Goal: Task Accomplishment & Management: Manage account settings

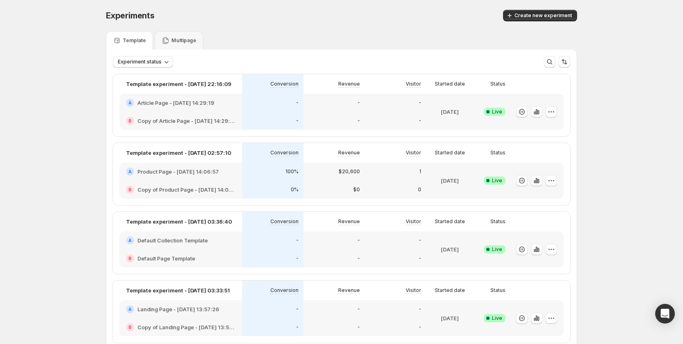
click at [256, 112] on div "-" at bounding box center [272, 121] width 61 height 18
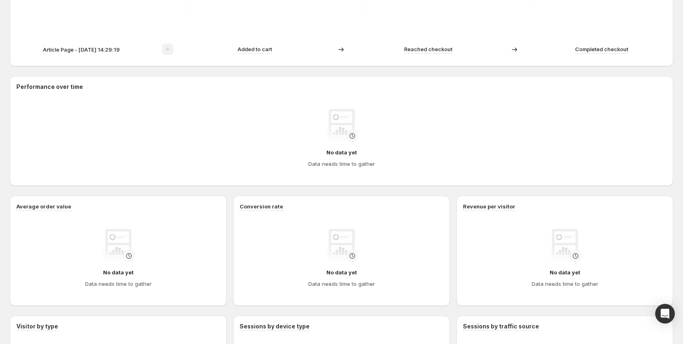
scroll to position [220, 0]
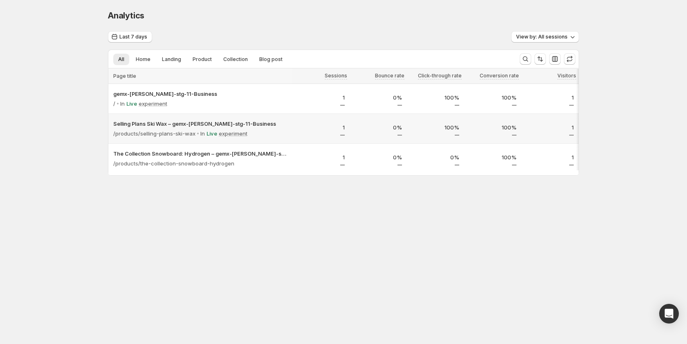
click at [304, 128] on p "1" at bounding box center [320, 127] width 47 height 8
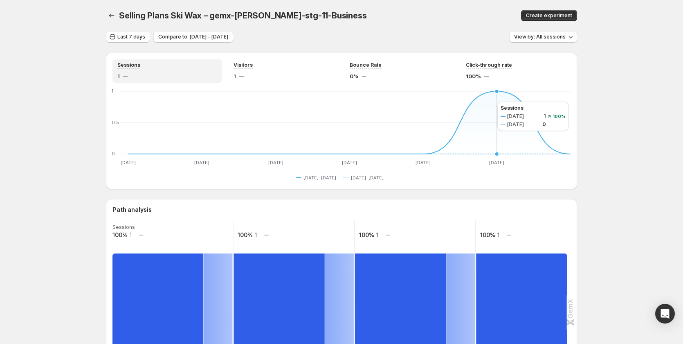
click at [489, 101] on icon "Oct 9 Oct 9 Oct 10 Oct 10 Oct 11 Oct 11 Oct 12 Oct 12 Oct 13 Oct 13 Oct 14 Oct …" at bounding box center [341, 127] width 458 height 77
click at [484, 104] on icon "Oct 9 Oct 9 Oct 10 Oct 10 Oct 11 Oct 11 Oct 12 Oct 12 Oct 13 Oct 13 Oct 14 Oct …" at bounding box center [341, 127] width 458 height 77
click at [513, 108] on icon "Oct 9 Oct 9 Oct 10 Oct 10 Oct 11 Oct 11 Oct 12 Oct 12 Oct 13 Oct 13 Oct 14 Oct …" at bounding box center [341, 127] width 458 height 77
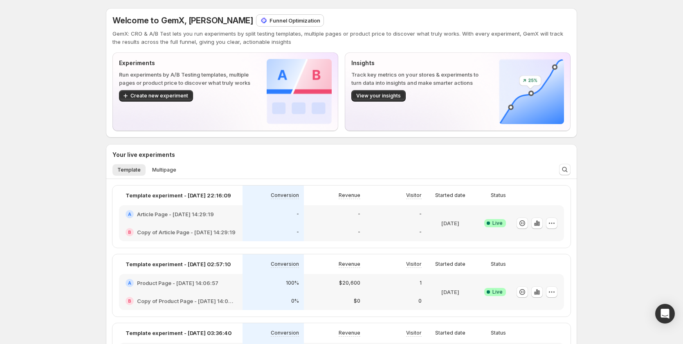
click at [273, 20] on p "Funnel Optimization" at bounding box center [294, 20] width 51 height 8
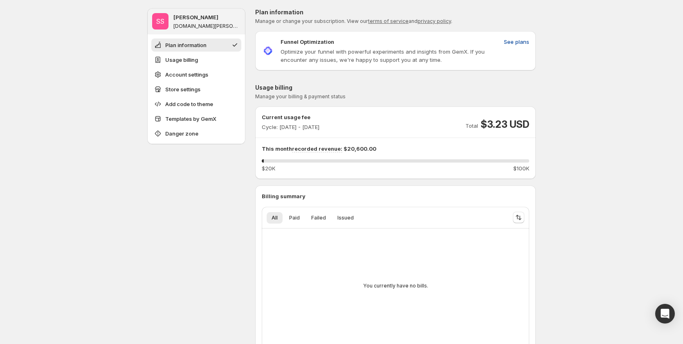
click at [516, 43] on span "See plans" at bounding box center [516, 42] width 25 height 8
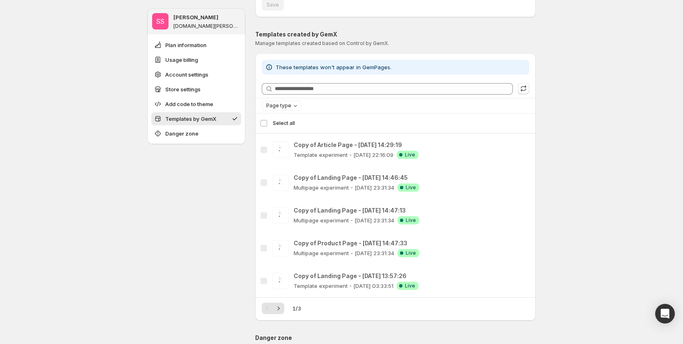
scroll to position [900, 0]
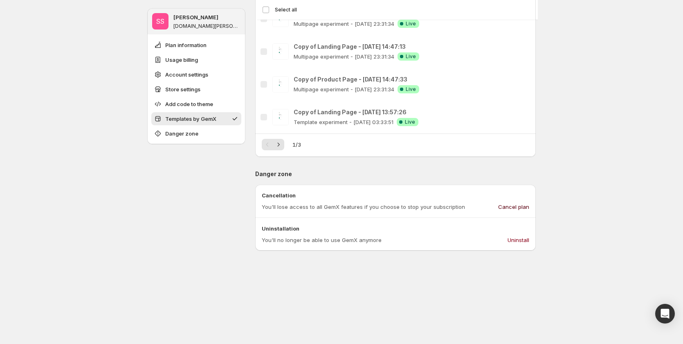
click at [513, 203] on span "Cancel plan" at bounding box center [513, 206] width 31 height 8
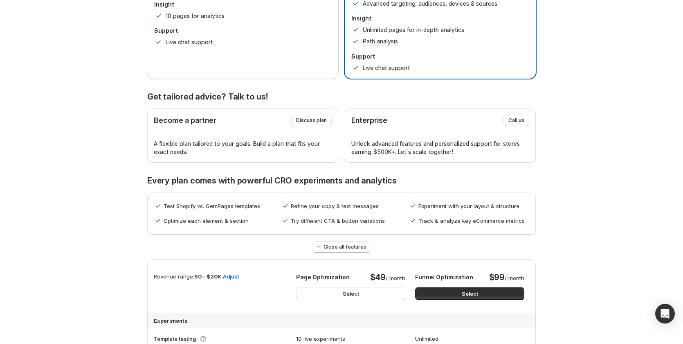
scroll to position [0, 0]
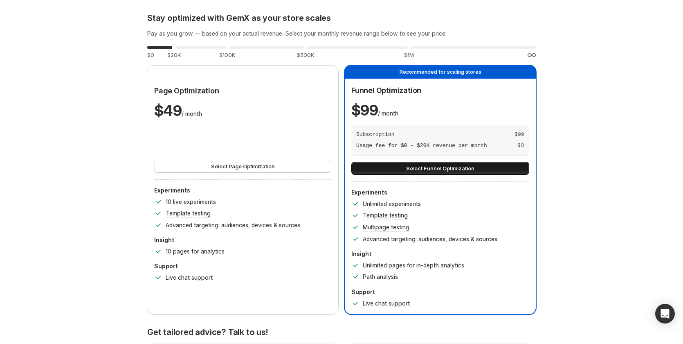
click at [435, 168] on span "Select Funnel Optimization" at bounding box center [440, 168] width 68 height 8
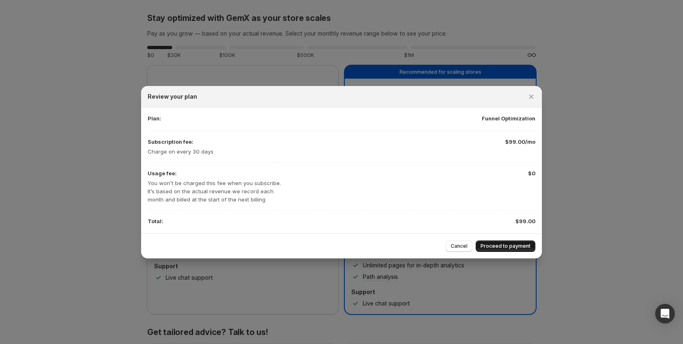
click at [503, 244] on span "Proceed to payment" at bounding box center [506, 246] width 50 height 7
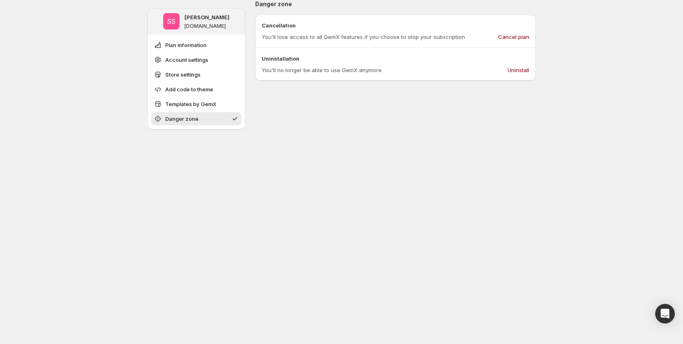
scroll to position [483, 0]
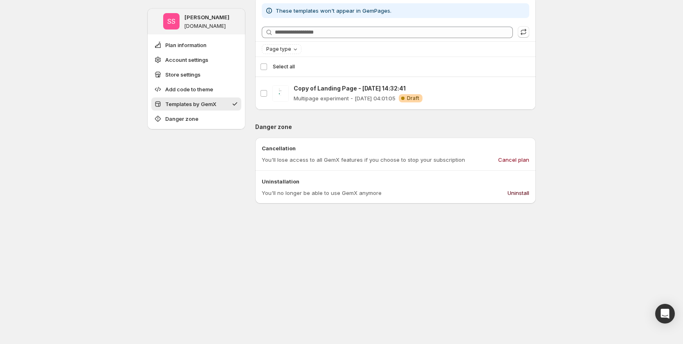
click at [527, 192] on span "Uninstall" at bounding box center [519, 193] width 22 height 8
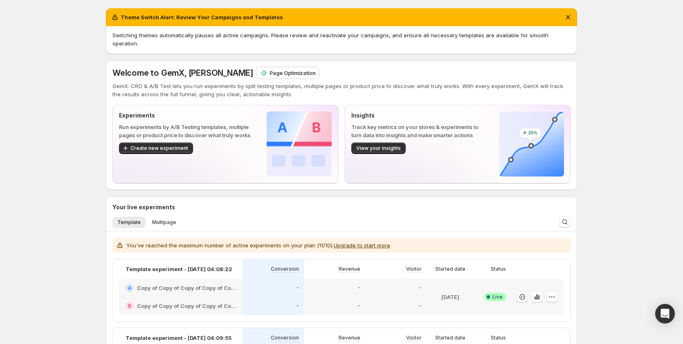
click at [163, 216] on li "Multipage" at bounding box center [164, 221] width 34 height 11
click at [163, 219] on span "Multipage" at bounding box center [164, 222] width 24 height 7
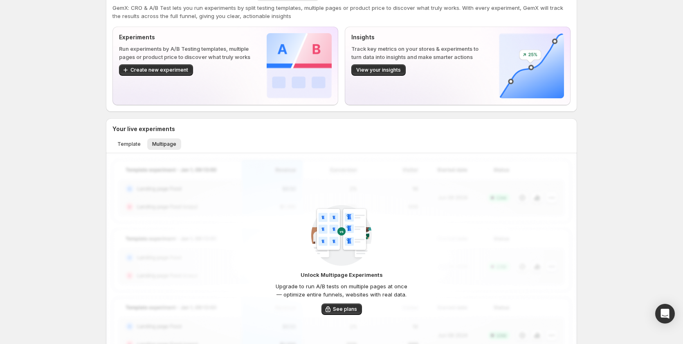
scroll to position [164, 0]
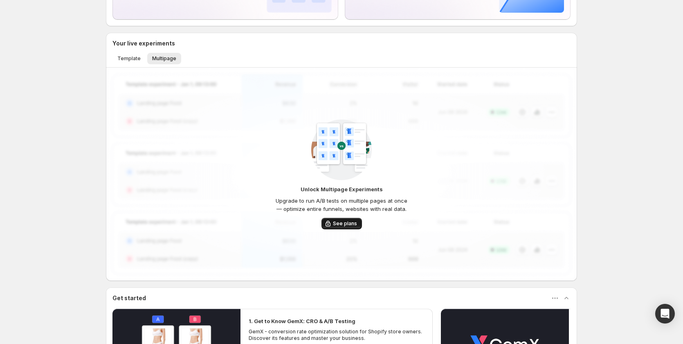
click at [338, 220] on span "See plans" at bounding box center [345, 223] width 24 height 7
click at [133, 55] on span "Template" at bounding box center [128, 58] width 23 height 7
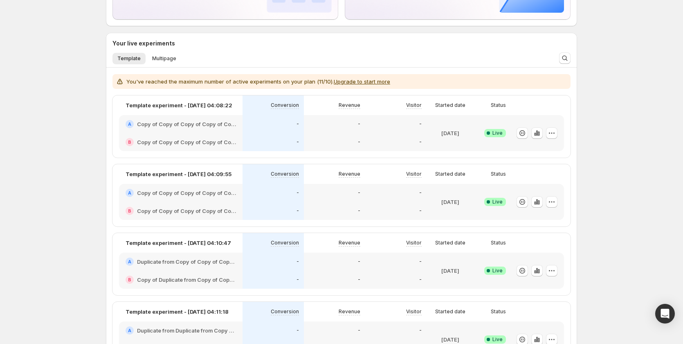
scroll to position [0, 0]
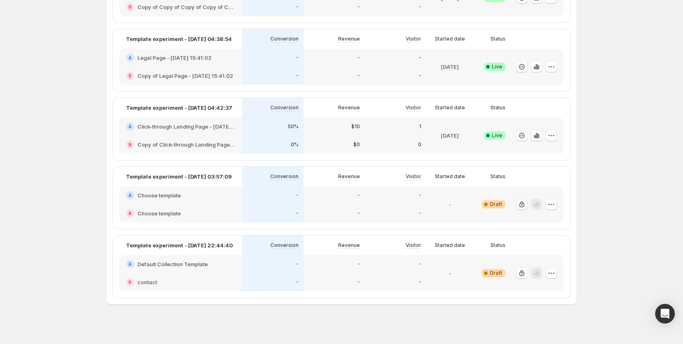
scroll to position [689, 0]
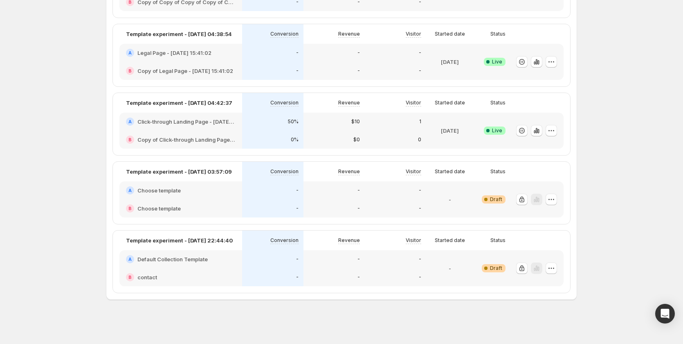
click at [542, 199] on div at bounding box center [536, 199] width 11 height 12
click at [410, 204] on div "-" at bounding box center [396, 208] width 52 height 8
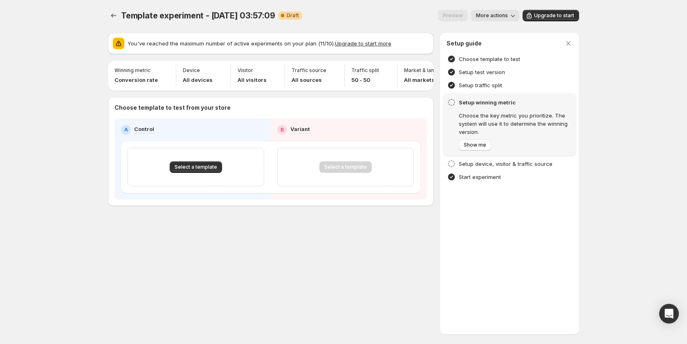
click at [503, 16] on span "More actions" at bounding box center [492, 15] width 32 height 7
click at [213, 170] on span "Select a template" at bounding box center [196, 167] width 43 height 7
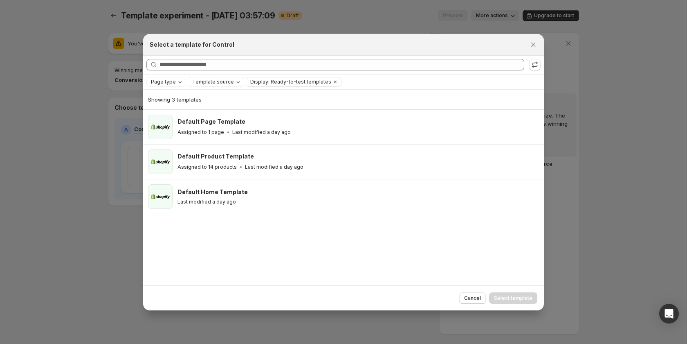
drag, startPoint x: 274, startPoint y: 163, endPoint x: 532, endPoint y: 260, distance: 275.3
click at [277, 164] on div "Assigned to 14 products Last modified a day ago" at bounding box center [356, 167] width 359 height 8
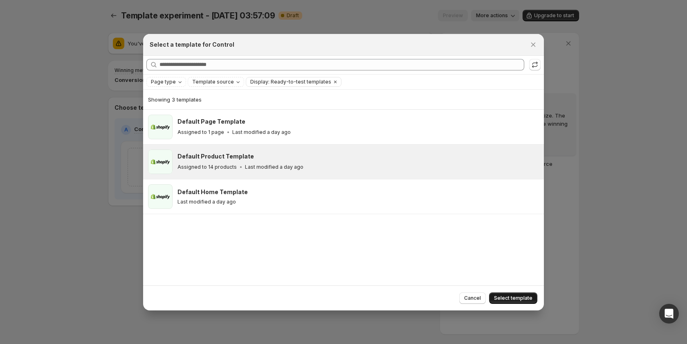
click at [501, 299] on span "Select template" at bounding box center [513, 297] width 38 height 7
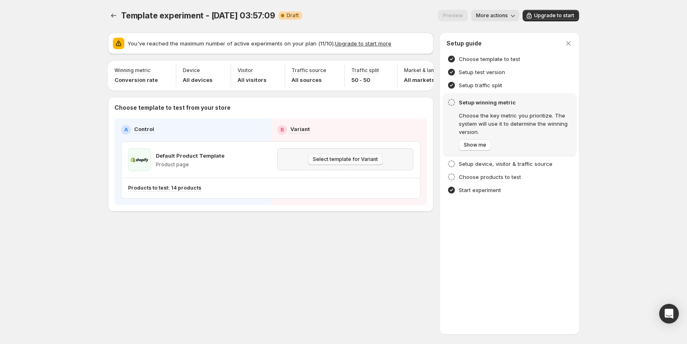
click at [318, 160] on span "Select template for Variant" at bounding box center [345, 159] width 65 height 7
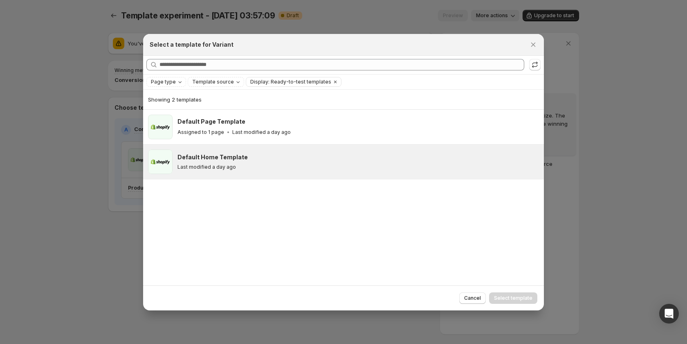
click at [248, 157] on div "Default Home Template" at bounding box center [356, 157] width 359 height 8
click at [517, 297] on span "Select template" at bounding box center [513, 297] width 38 height 7
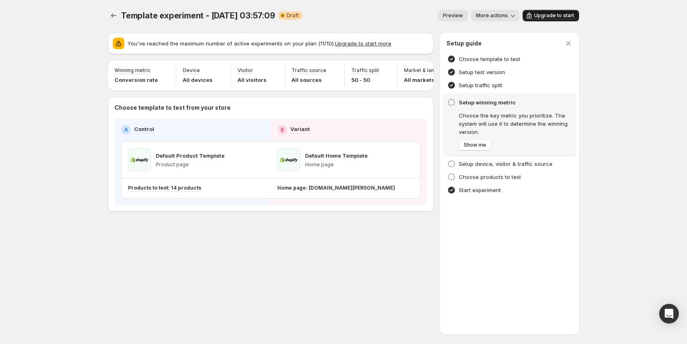
click at [550, 16] on span "Upgrade to start" at bounding box center [554, 15] width 40 height 7
click at [409, 164] on icon "button" at bounding box center [408, 159] width 8 height 8
click at [405, 220] on span "Remove template" at bounding box center [415, 216] width 54 height 8
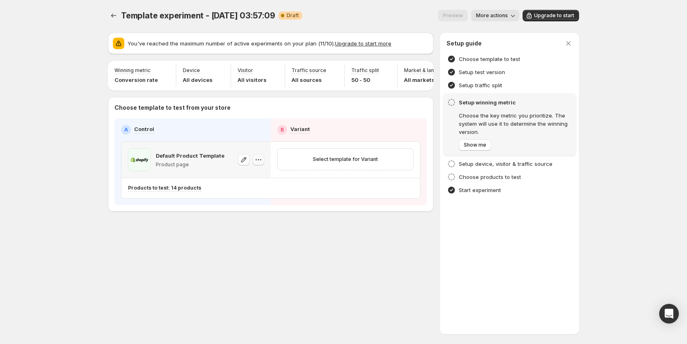
click at [263, 162] on button "button" at bounding box center [258, 159] width 11 height 11
click at [383, 251] on div "Template experiment - Jan 2, 03:57:09. This page is ready Template experiment -…" at bounding box center [343, 128] width 491 height 256
click at [514, 16] on icon "button" at bounding box center [513, 15] width 8 height 8
click at [112, 11] on button "Experiments" at bounding box center [113, 15] width 11 height 11
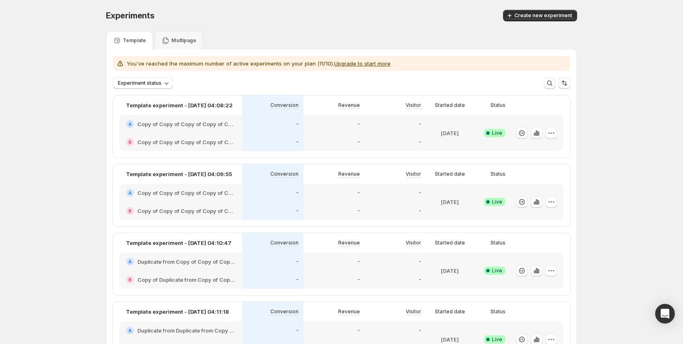
click at [358, 125] on div "-" at bounding box center [334, 124] width 52 height 8
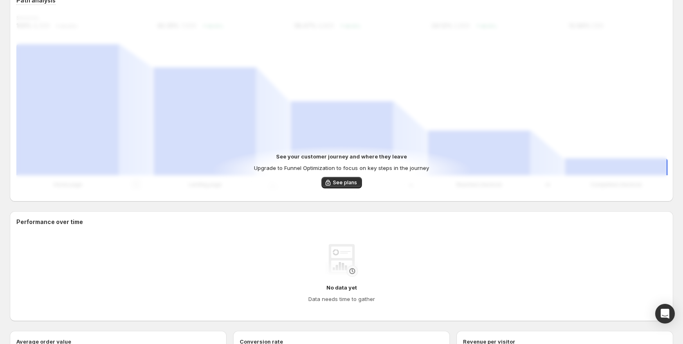
scroll to position [204, 0]
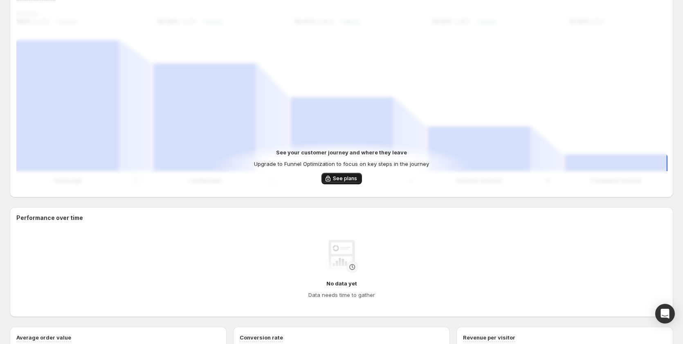
click at [340, 177] on span "See plans" at bounding box center [345, 178] width 24 height 7
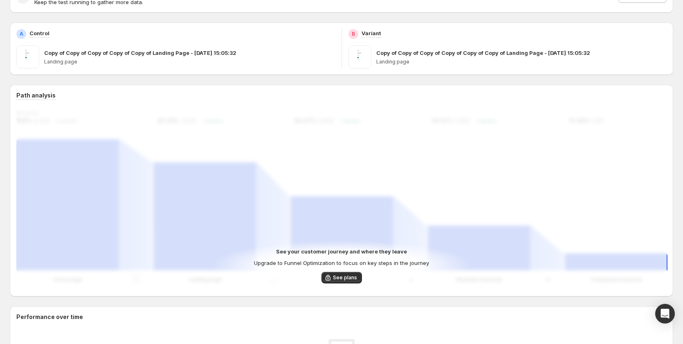
scroll to position [0, 0]
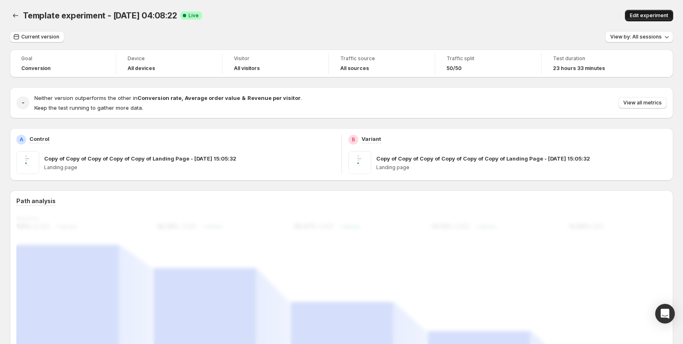
click at [652, 15] on span "Edit experiment" at bounding box center [649, 15] width 38 height 7
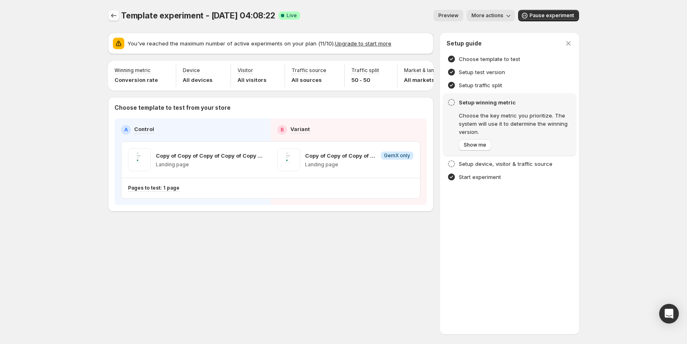
click at [114, 11] on button "Experiments" at bounding box center [113, 15] width 11 height 11
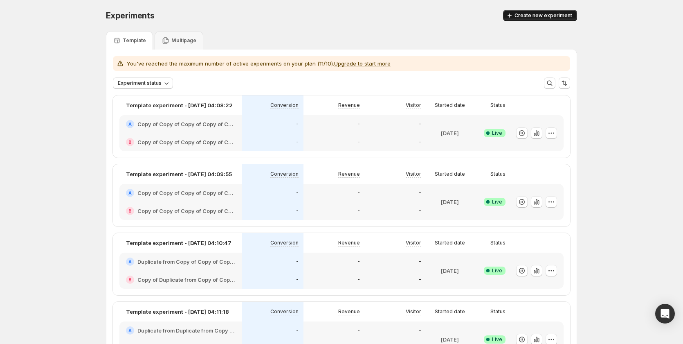
click at [538, 14] on span "Create new experiment" at bounding box center [543, 15] width 58 height 7
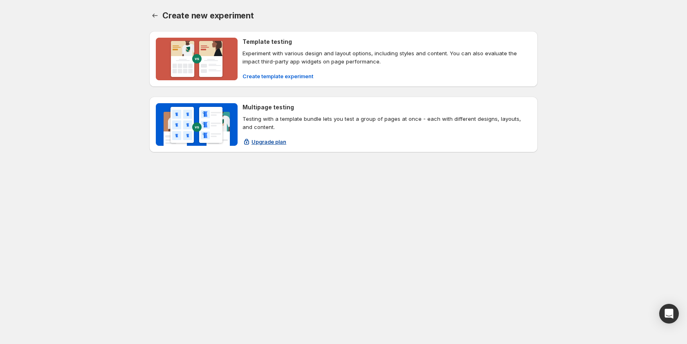
click at [258, 141] on span "Upgrade plan" at bounding box center [269, 141] width 35 height 8
click at [151, 16] on icon "Back" at bounding box center [155, 15] width 8 height 8
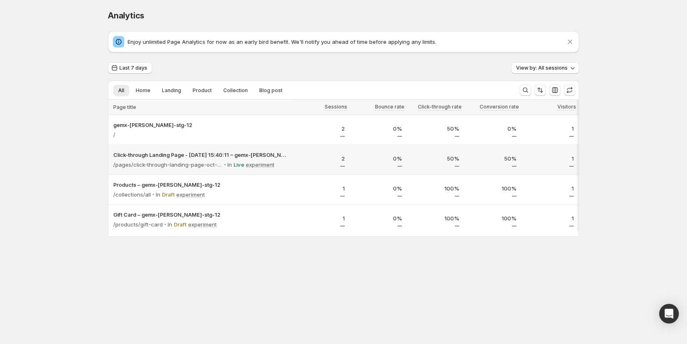
click at [312, 169] on div "2" at bounding box center [320, 159] width 57 height 22
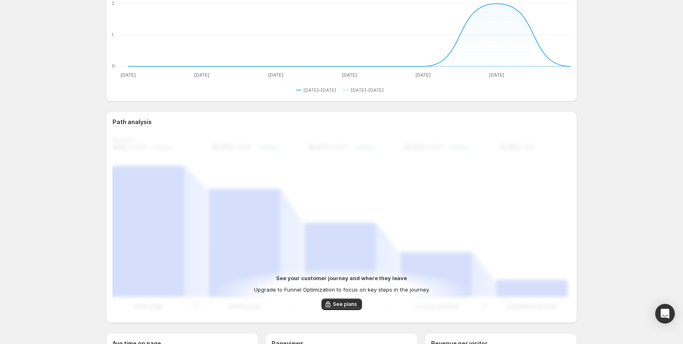
scroll to position [164, 0]
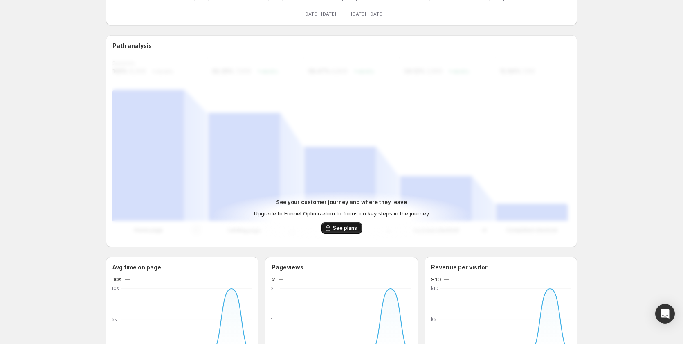
click at [352, 228] on span "See plans" at bounding box center [345, 228] width 24 height 7
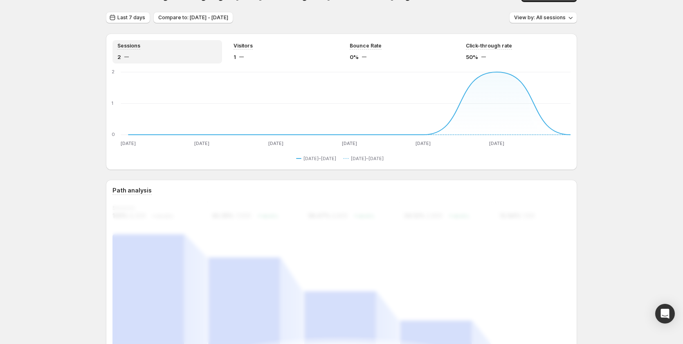
scroll to position [0, 0]
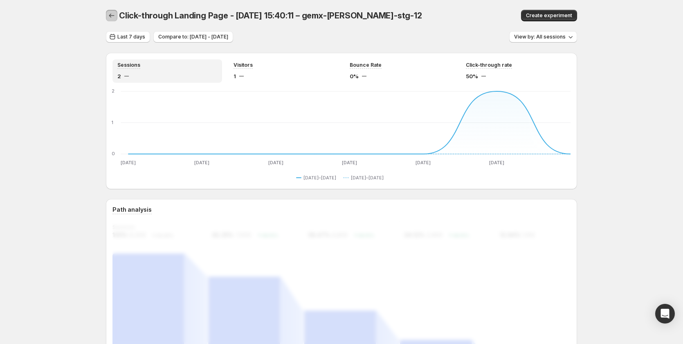
click at [116, 18] on icon "button" at bounding box center [112, 15] width 8 height 8
